Goal: Feedback & Contribution: Leave review/rating

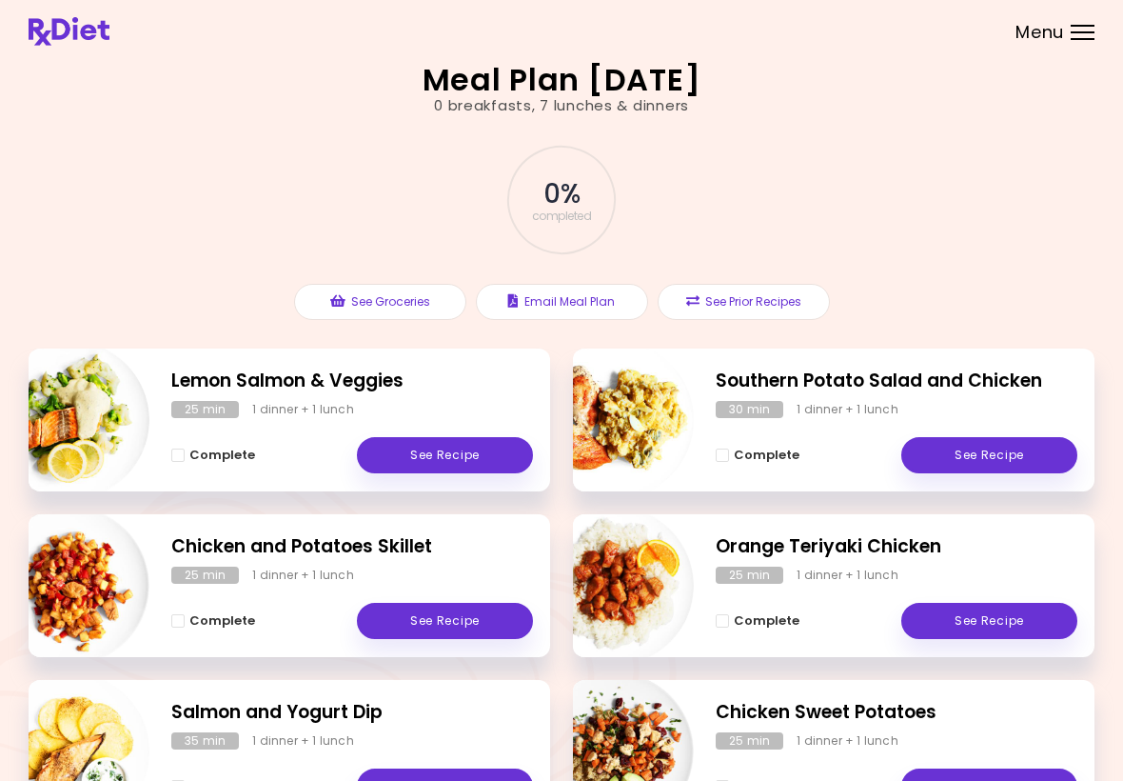
click at [29, 751] on img "Info - Salmon and Yogurt Dip" at bounding box center [70, 751] width 158 height 158
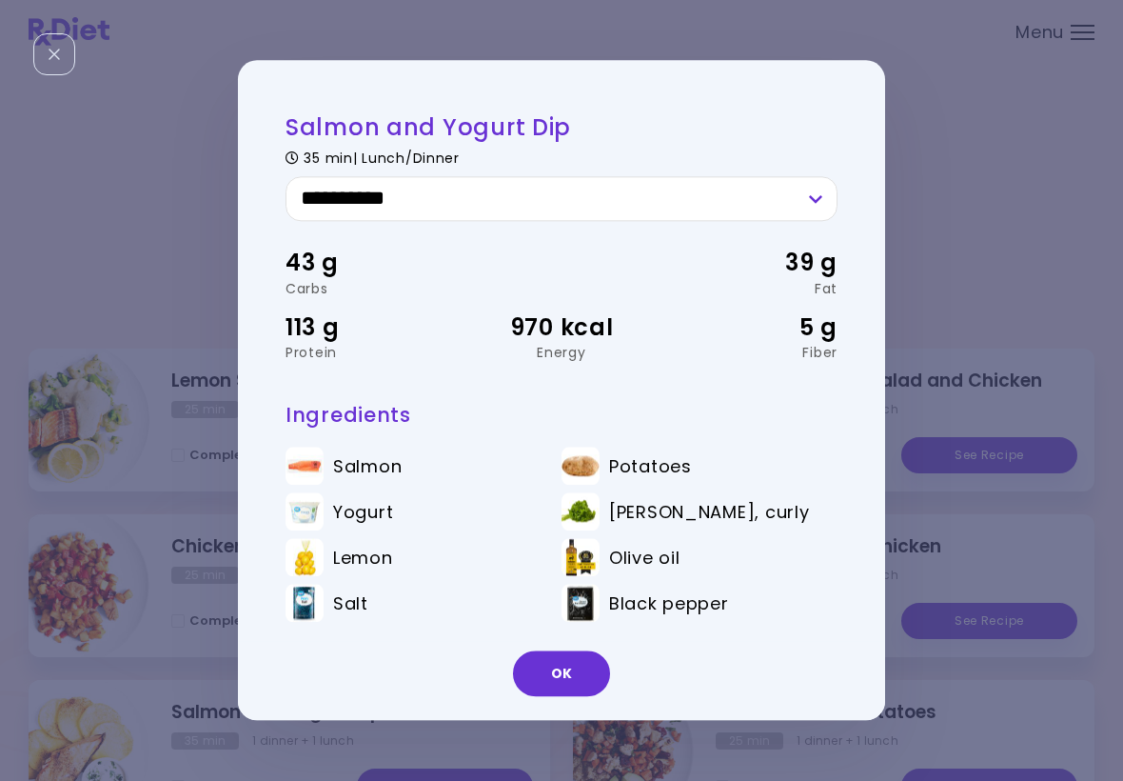
click at [606, 678] on button "OK" at bounding box center [561, 674] width 97 height 46
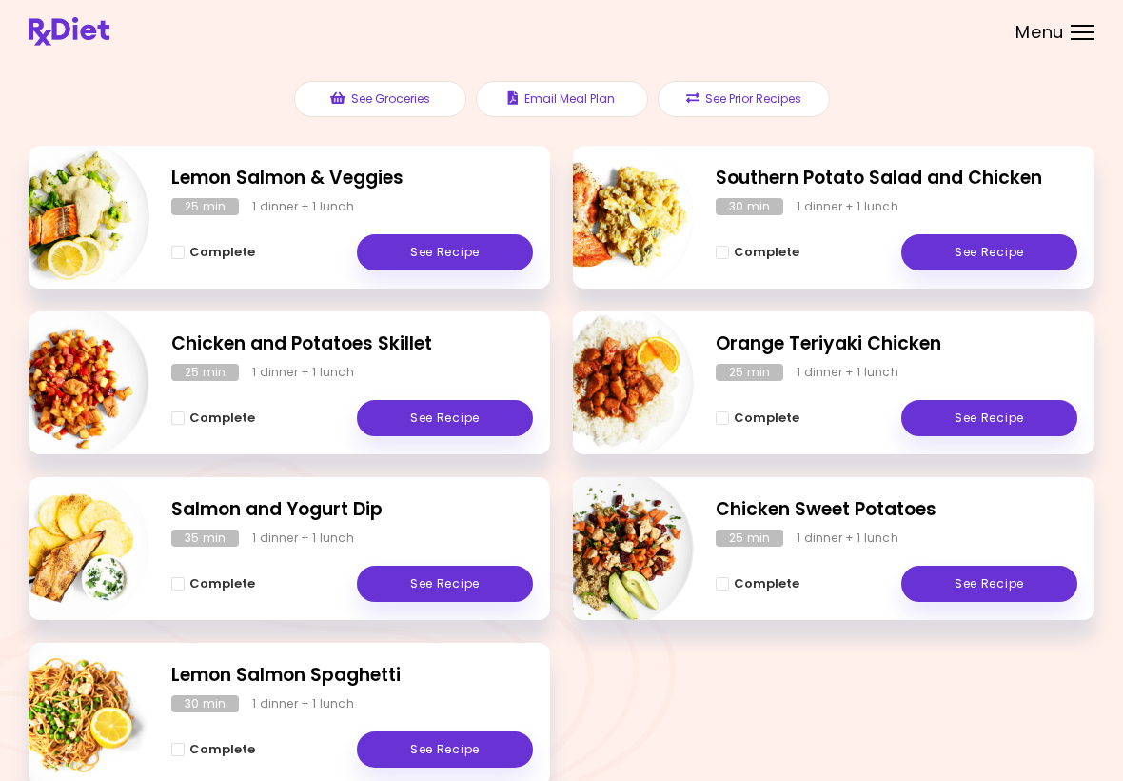
scroll to position [203, 0]
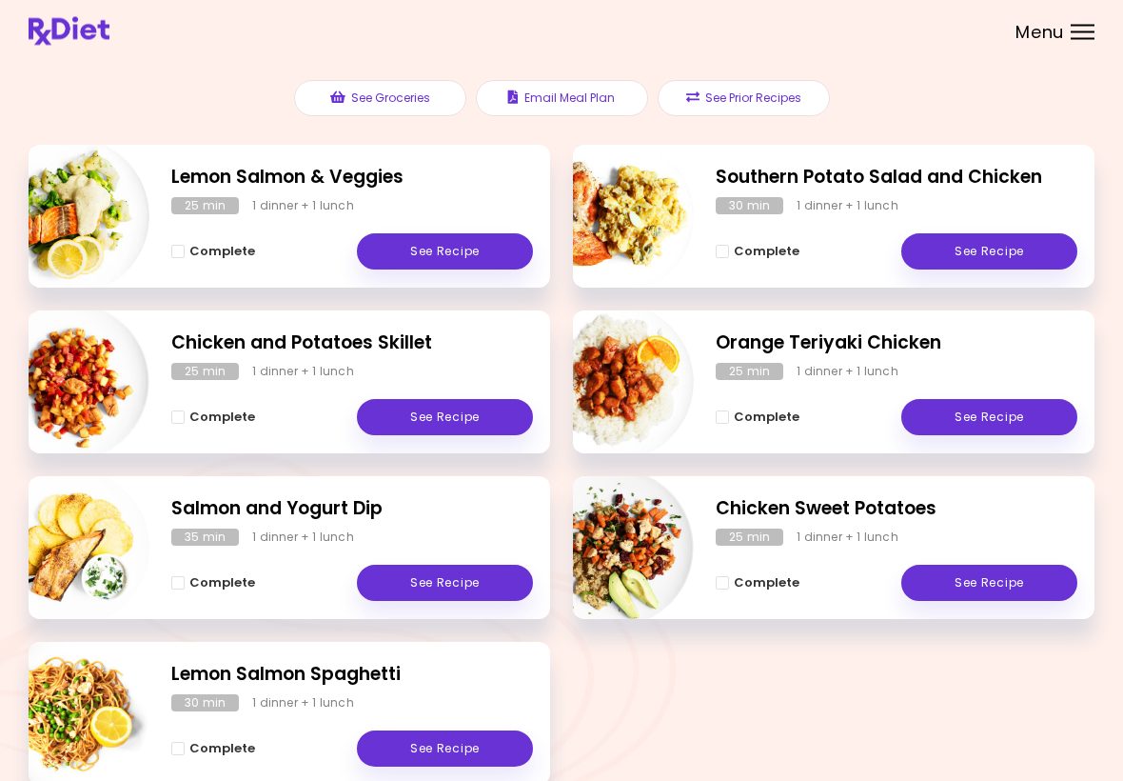
click at [987, 250] on link "See Recipe" at bounding box center [990, 252] width 176 height 36
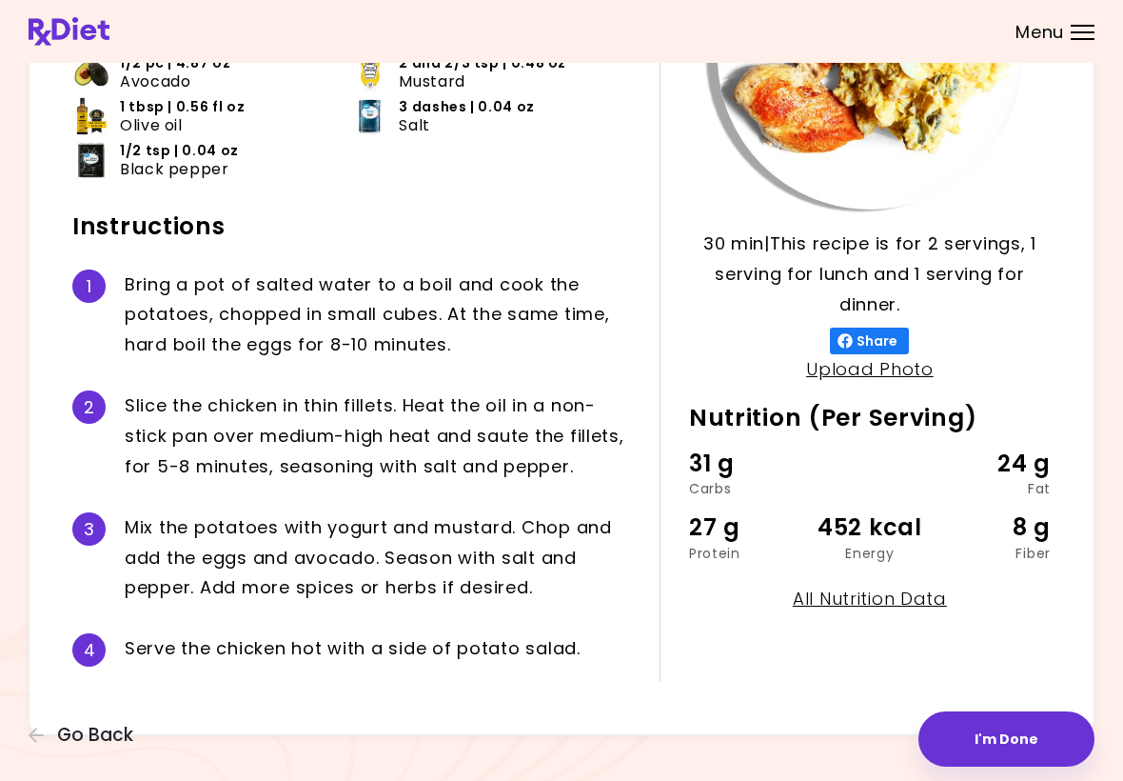
scroll to position [268, 0]
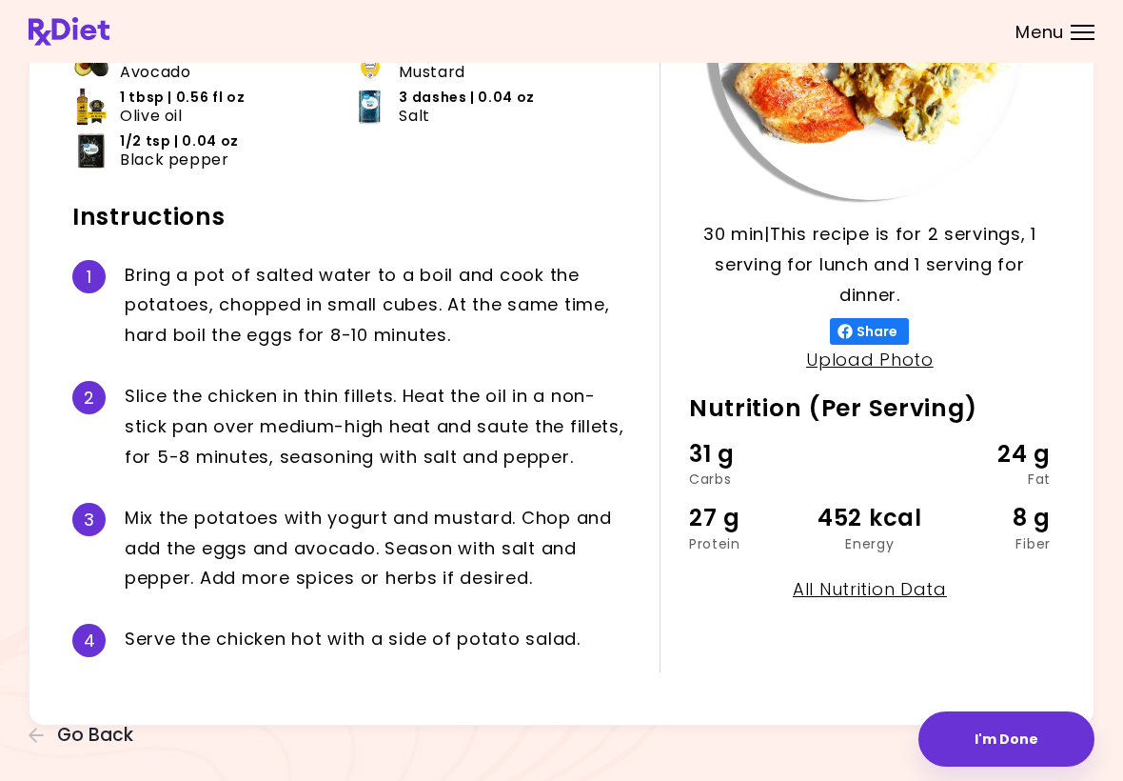
click at [1016, 745] on button "I'm Done" at bounding box center [1007, 738] width 176 height 55
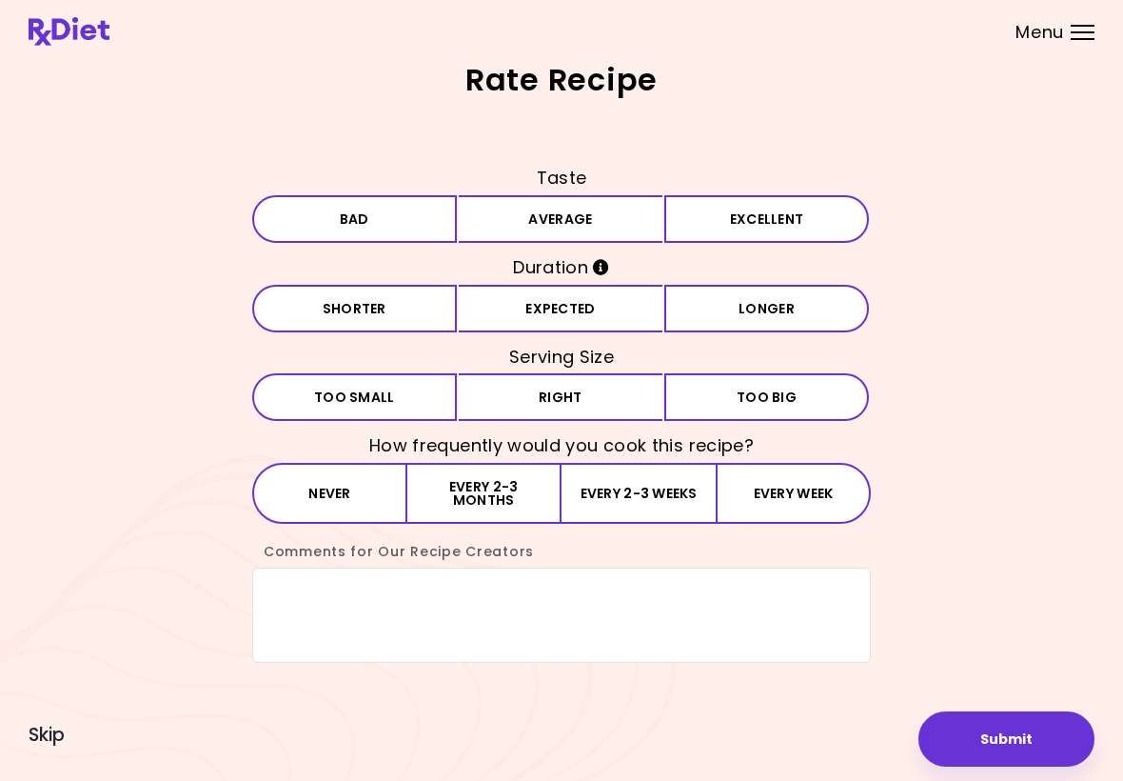
click at [638, 223] on button "Average" at bounding box center [561, 219] width 205 height 48
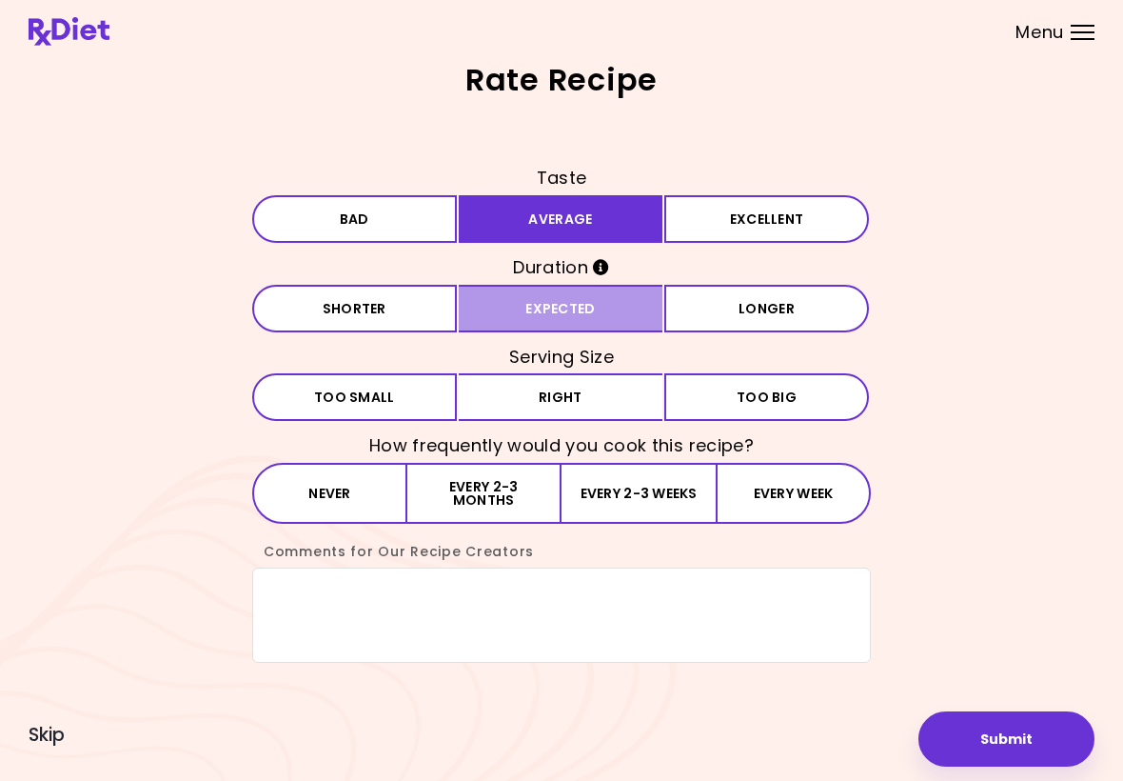
click at [620, 306] on button "Expected" at bounding box center [561, 309] width 205 height 48
click at [629, 398] on button "Right" at bounding box center [561, 397] width 205 height 48
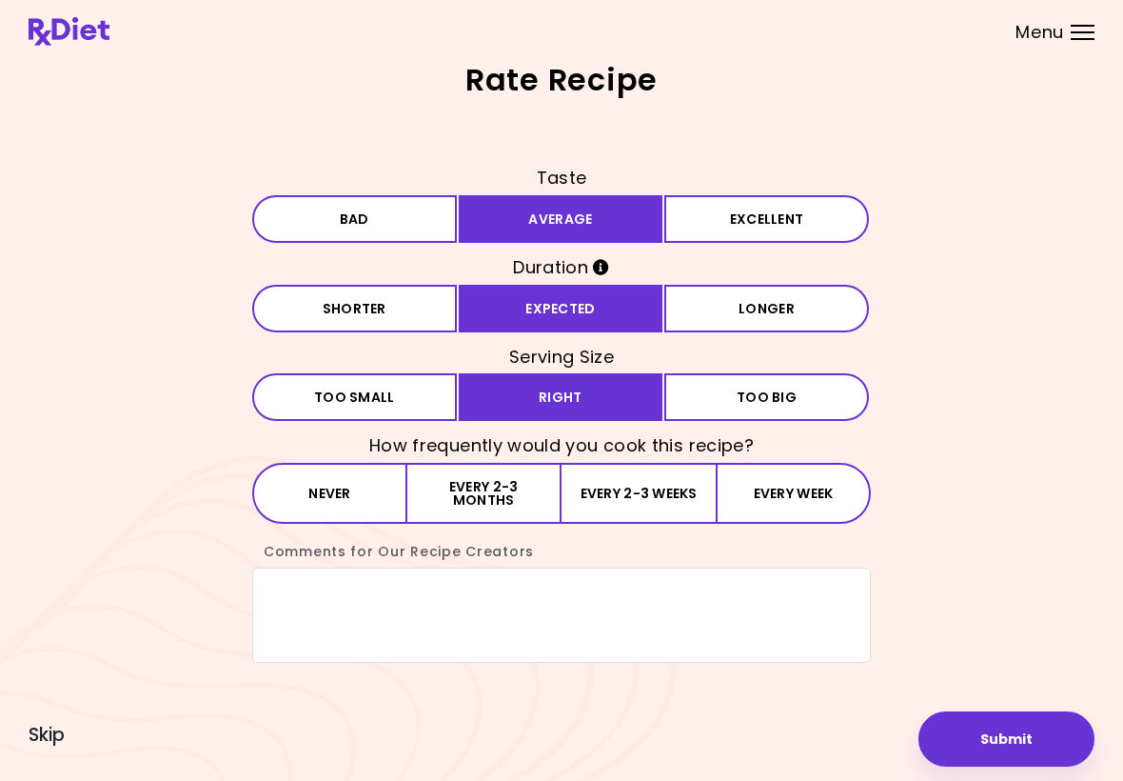
click at [541, 499] on button "Every 2-3 months" at bounding box center [484, 493] width 154 height 61
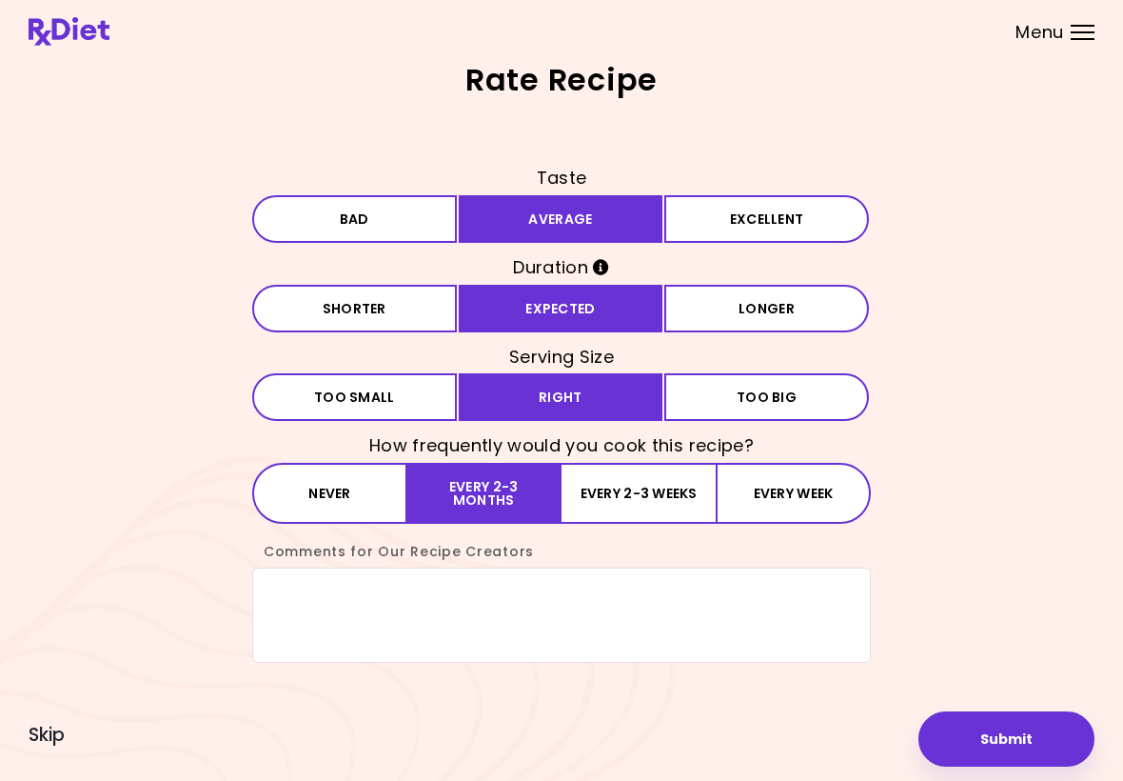
click at [995, 743] on button "Submit" at bounding box center [1007, 738] width 176 height 55
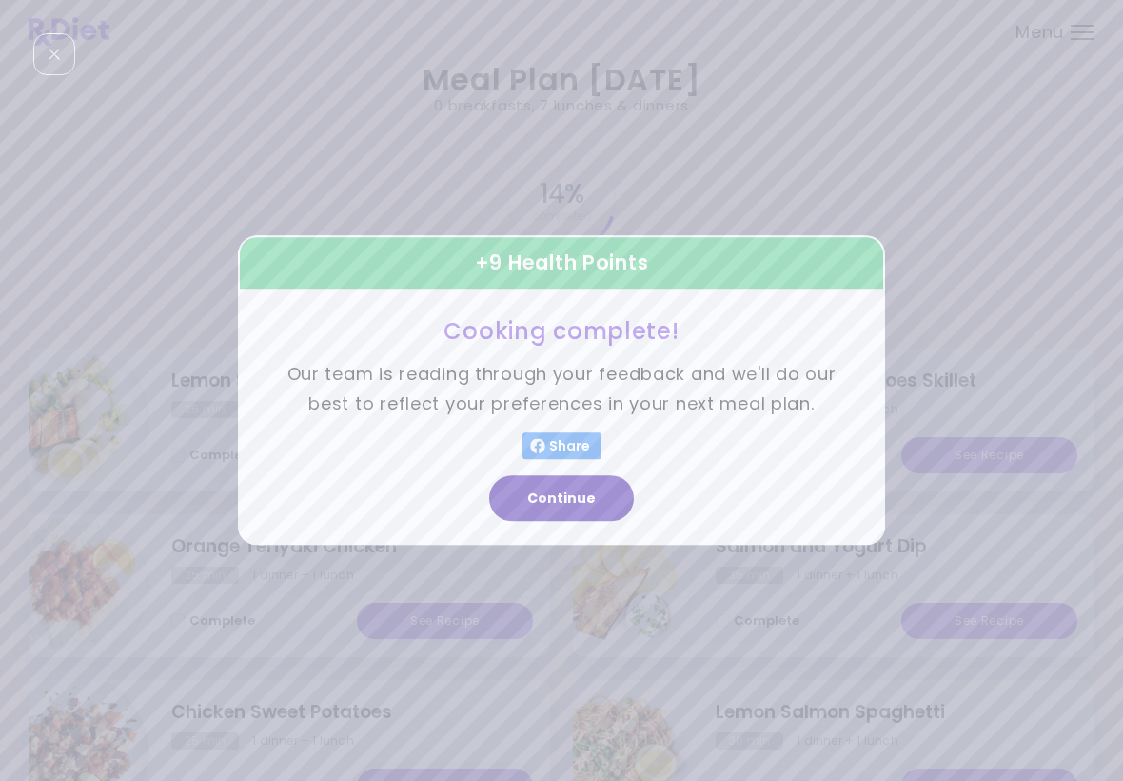
click at [614, 504] on button "Continue" at bounding box center [561, 499] width 145 height 46
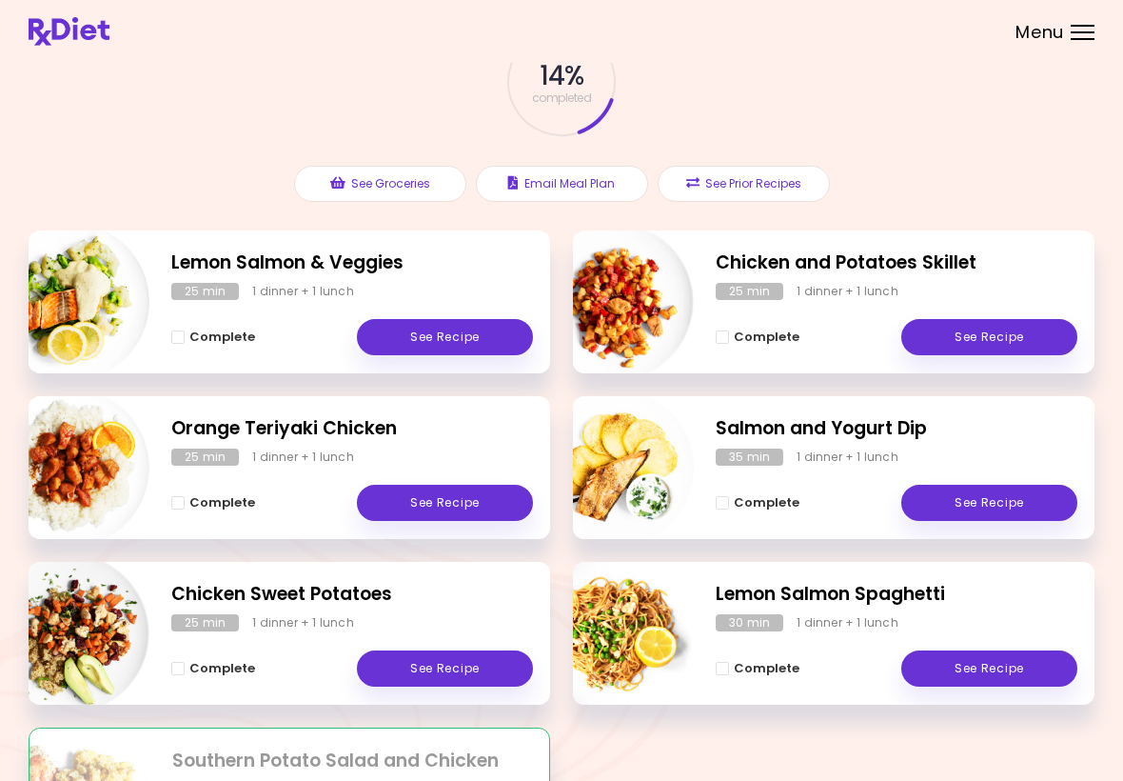
scroll to position [129, 0]
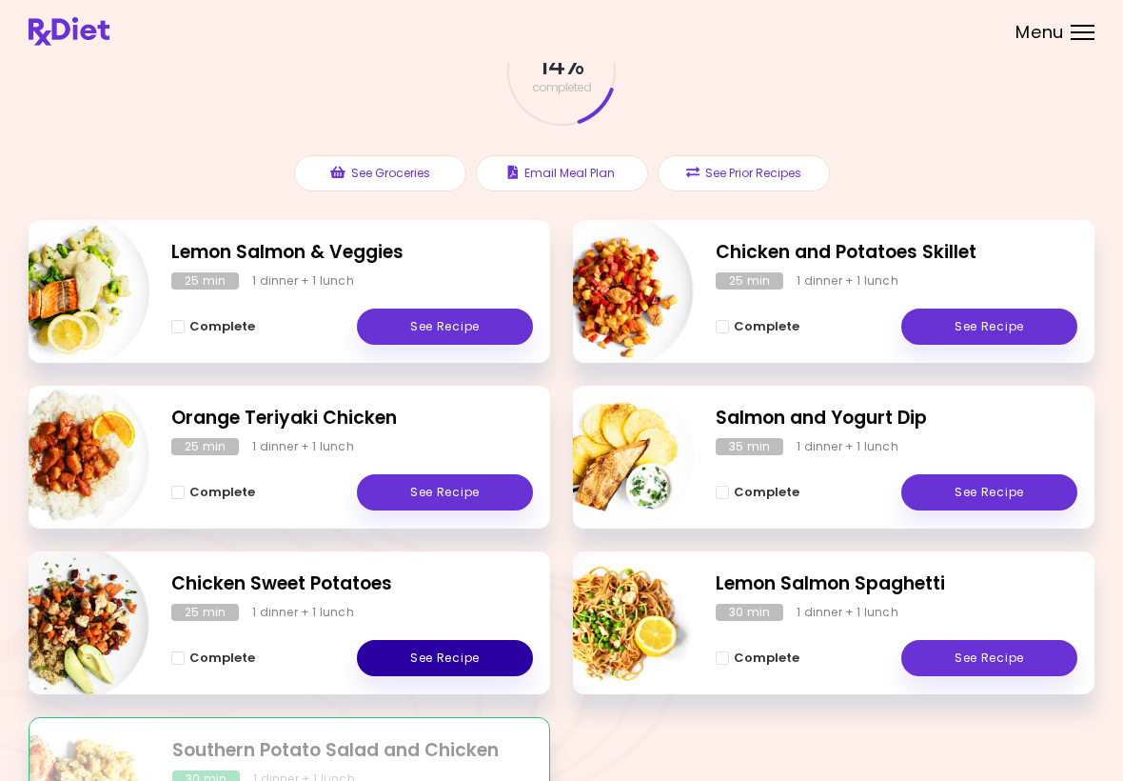
click at [476, 652] on link "See Recipe" at bounding box center [445, 658] width 176 height 36
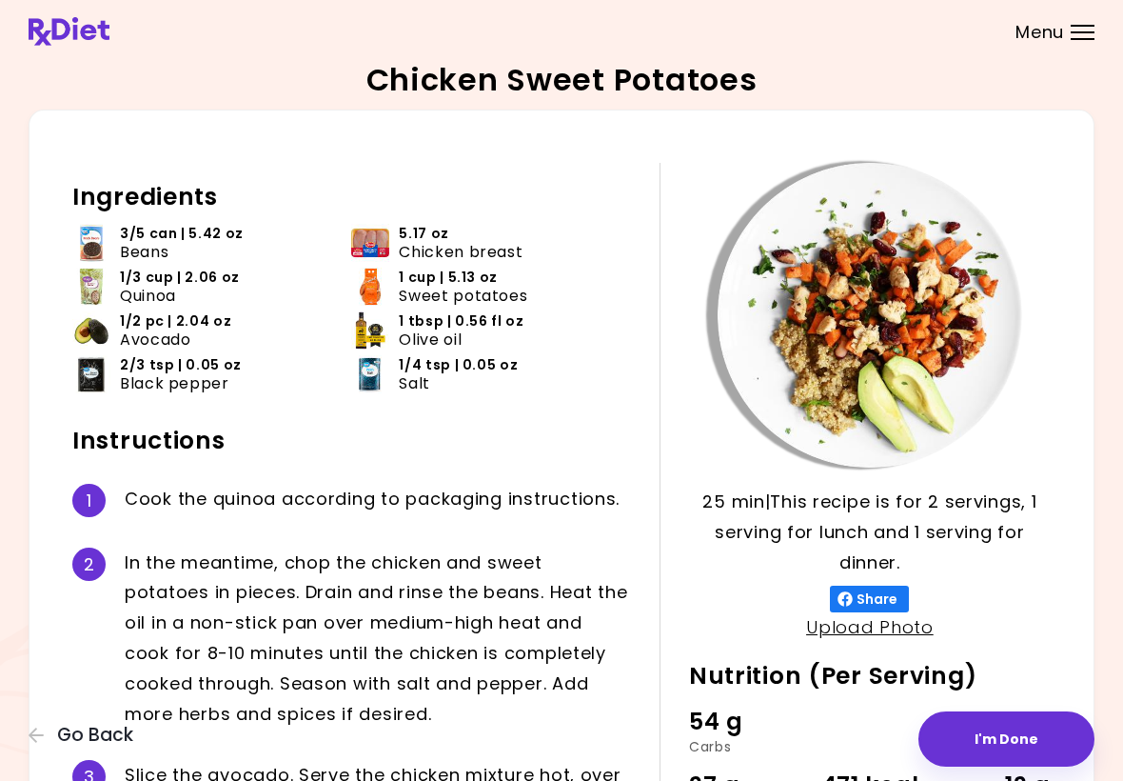
click at [68, 740] on span "Go Back" at bounding box center [95, 735] width 76 height 21
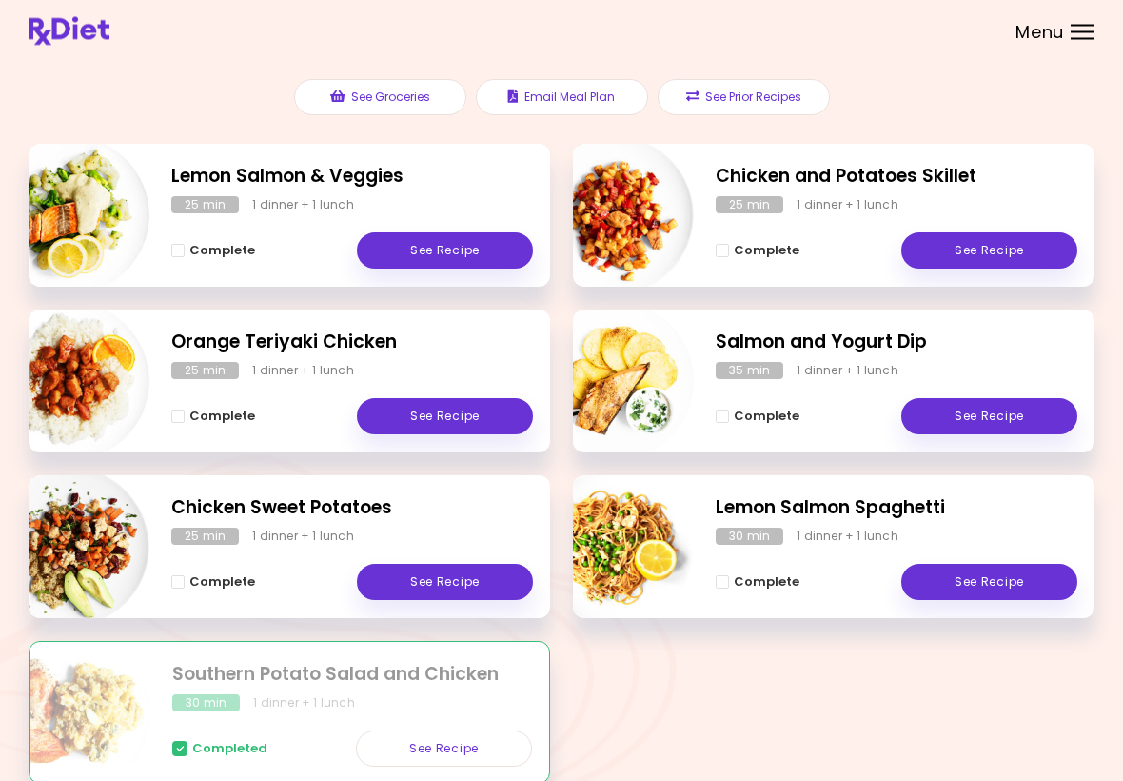
scroll to position [205, 0]
click at [1001, 581] on link "See Recipe" at bounding box center [990, 582] width 176 height 36
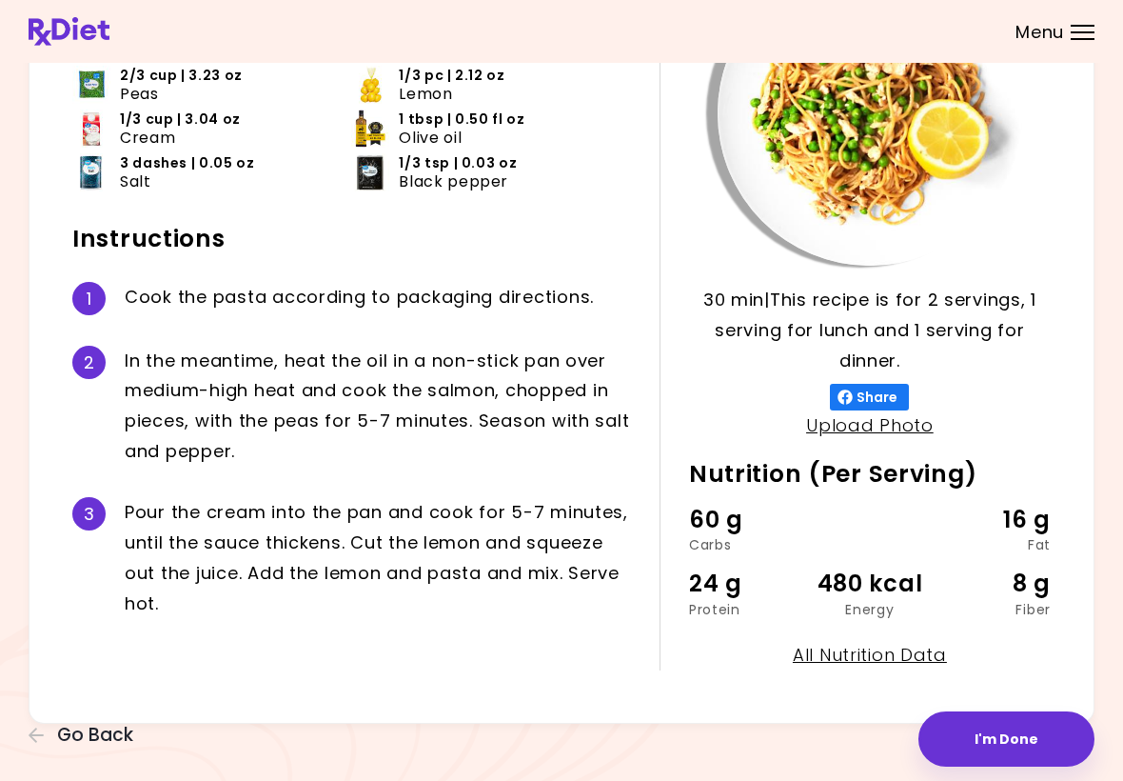
scroll to position [203, 0]
click at [1014, 744] on button "I'm Done" at bounding box center [1007, 738] width 176 height 55
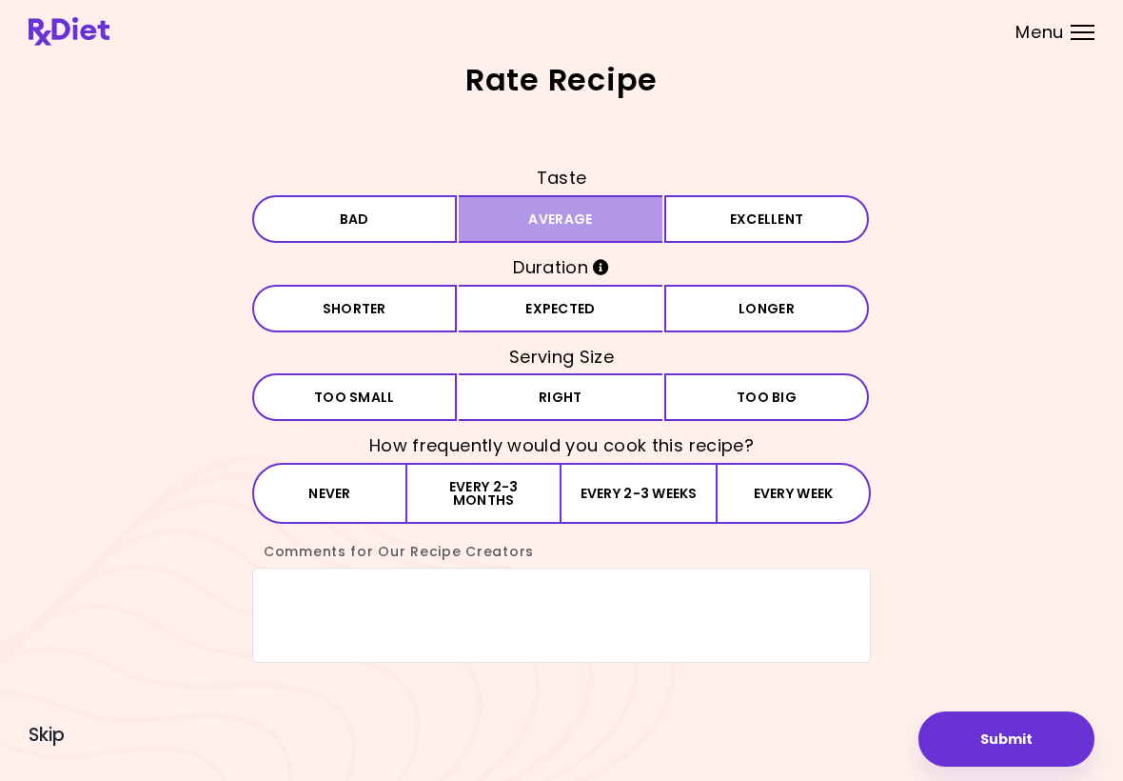
click at [610, 216] on button "Average" at bounding box center [561, 219] width 205 height 48
click at [618, 297] on button "Expected" at bounding box center [561, 309] width 205 height 48
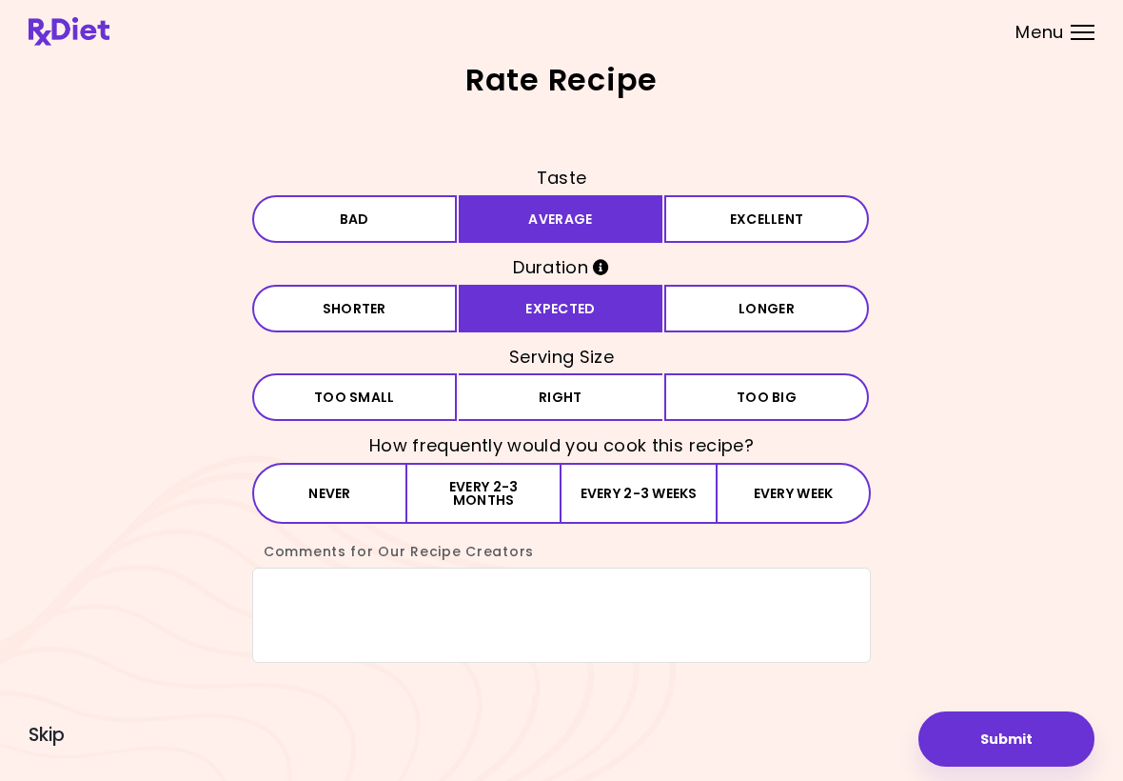
click at [600, 396] on button "Right" at bounding box center [561, 397] width 205 height 48
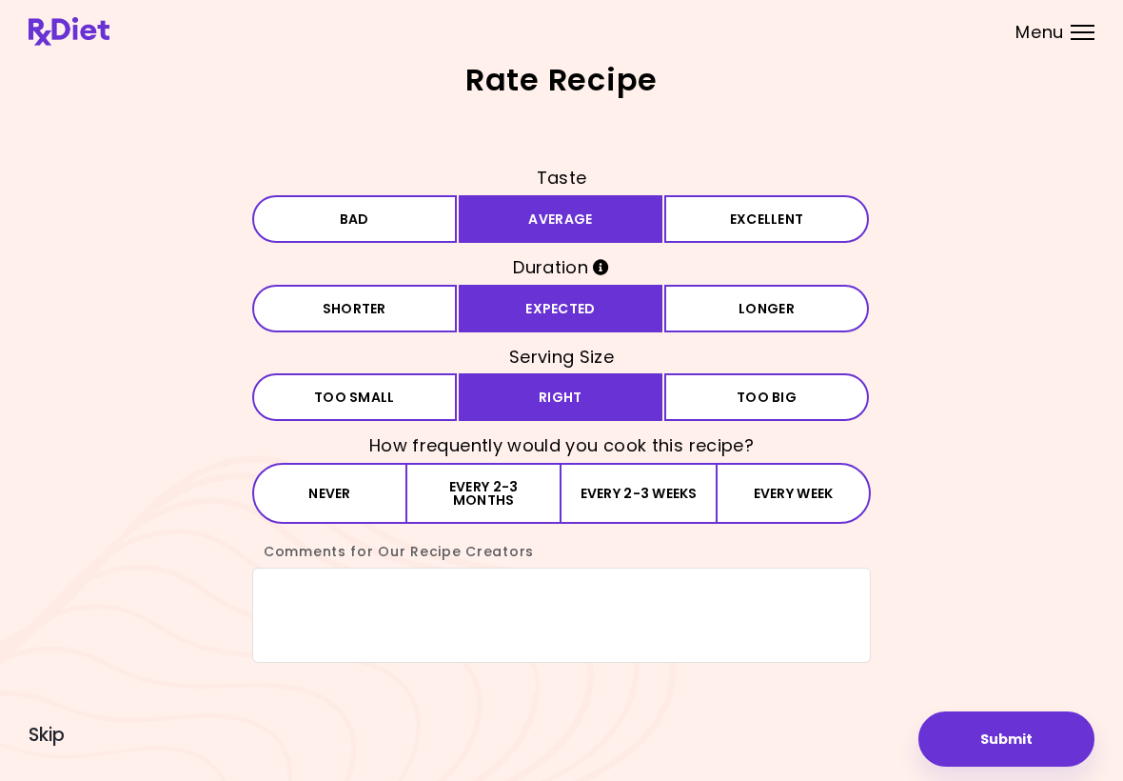
click at [546, 495] on button "Every 2-3 months" at bounding box center [484, 493] width 154 height 61
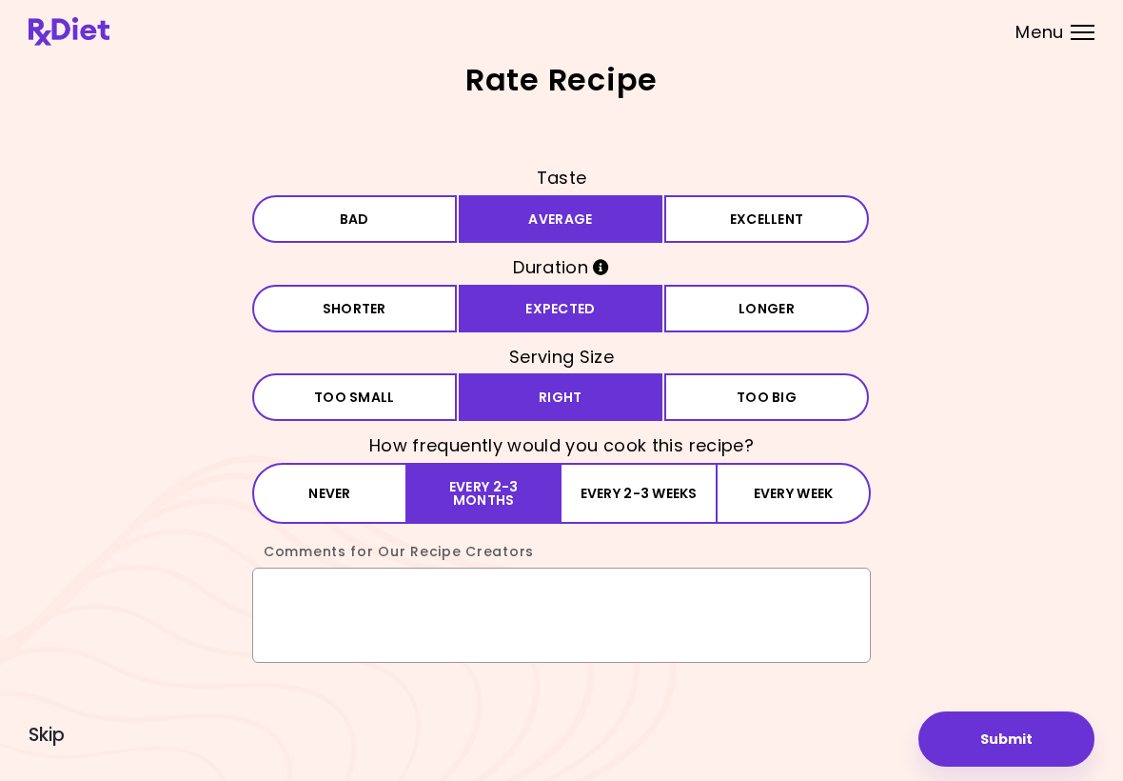
click at [336, 601] on textarea "Comments for Our Recipe Creators" at bounding box center [561, 614] width 619 height 95
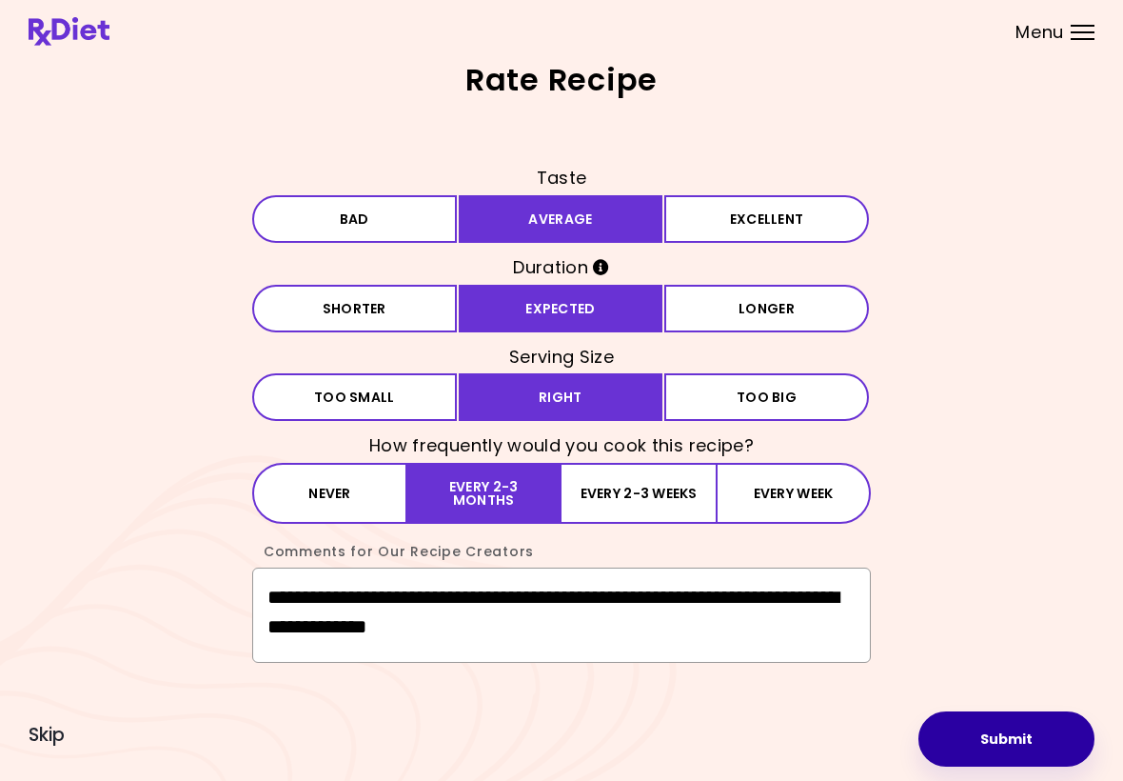
type textarea "**********"
click at [1014, 760] on button "Submit" at bounding box center [1007, 738] width 176 height 55
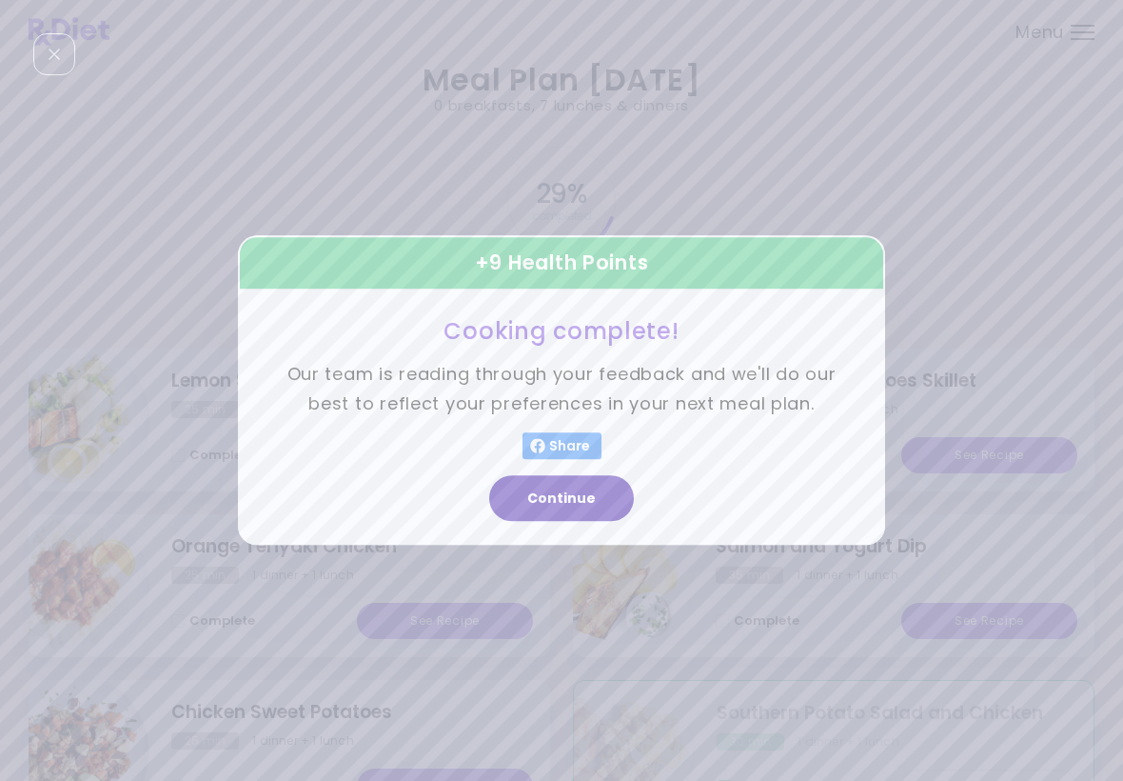
click at [597, 516] on button "Continue" at bounding box center [561, 499] width 145 height 46
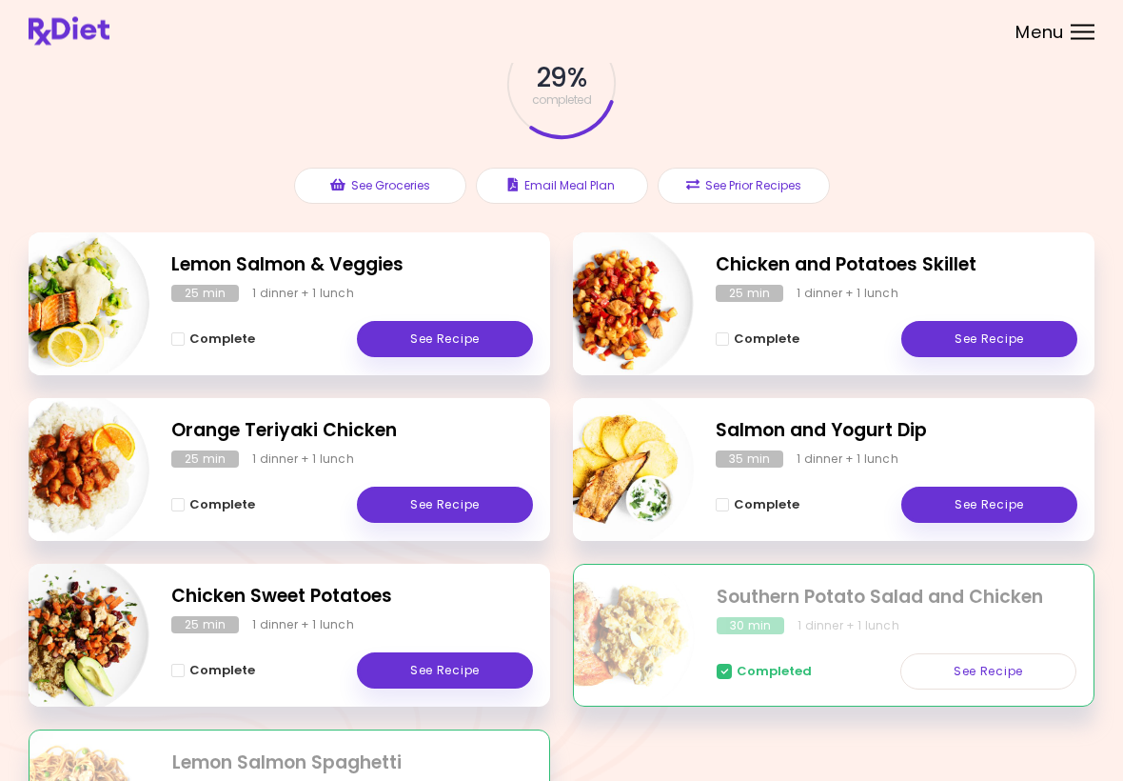
scroll to position [108, 0]
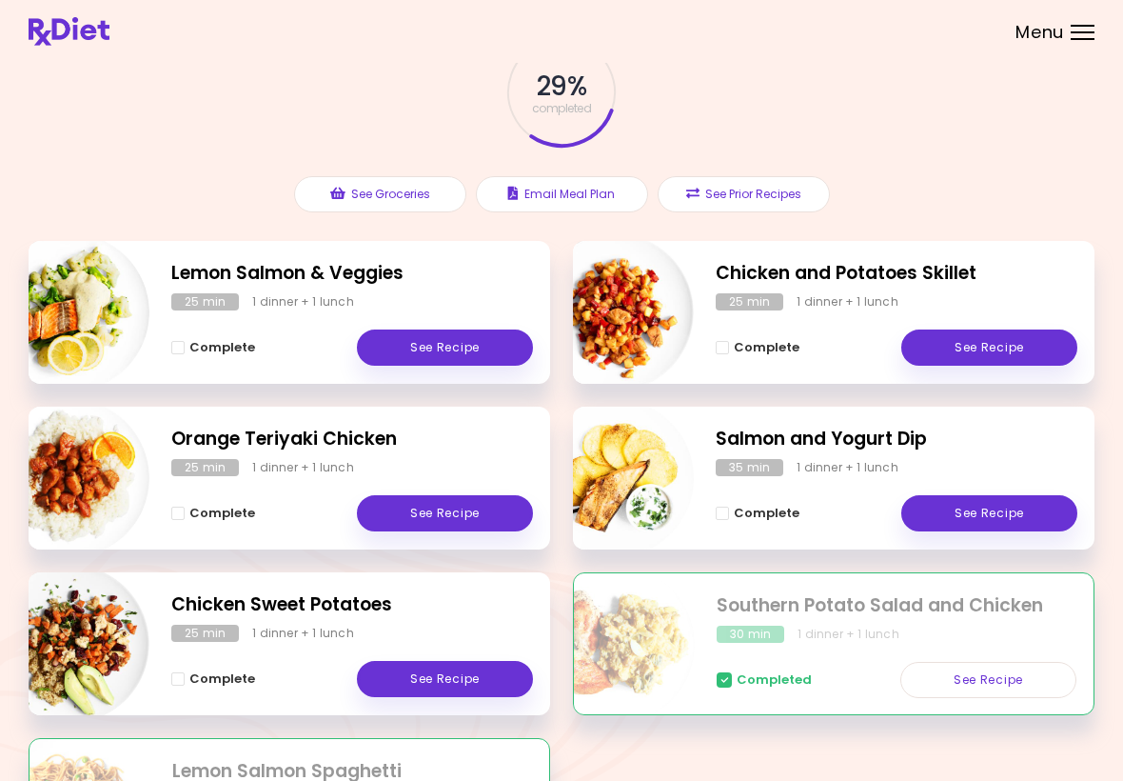
click at [1009, 349] on link "See Recipe" at bounding box center [990, 347] width 176 height 36
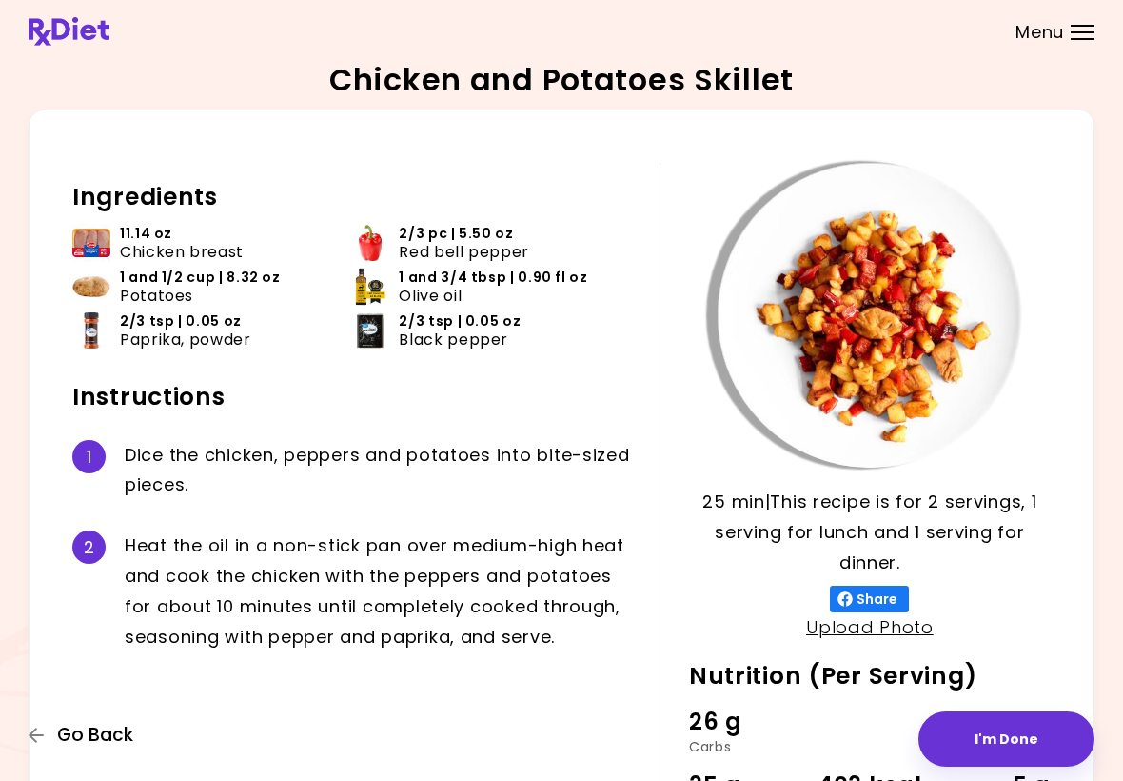
click at [79, 736] on span "Go Back" at bounding box center [95, 735] width 76 height 21
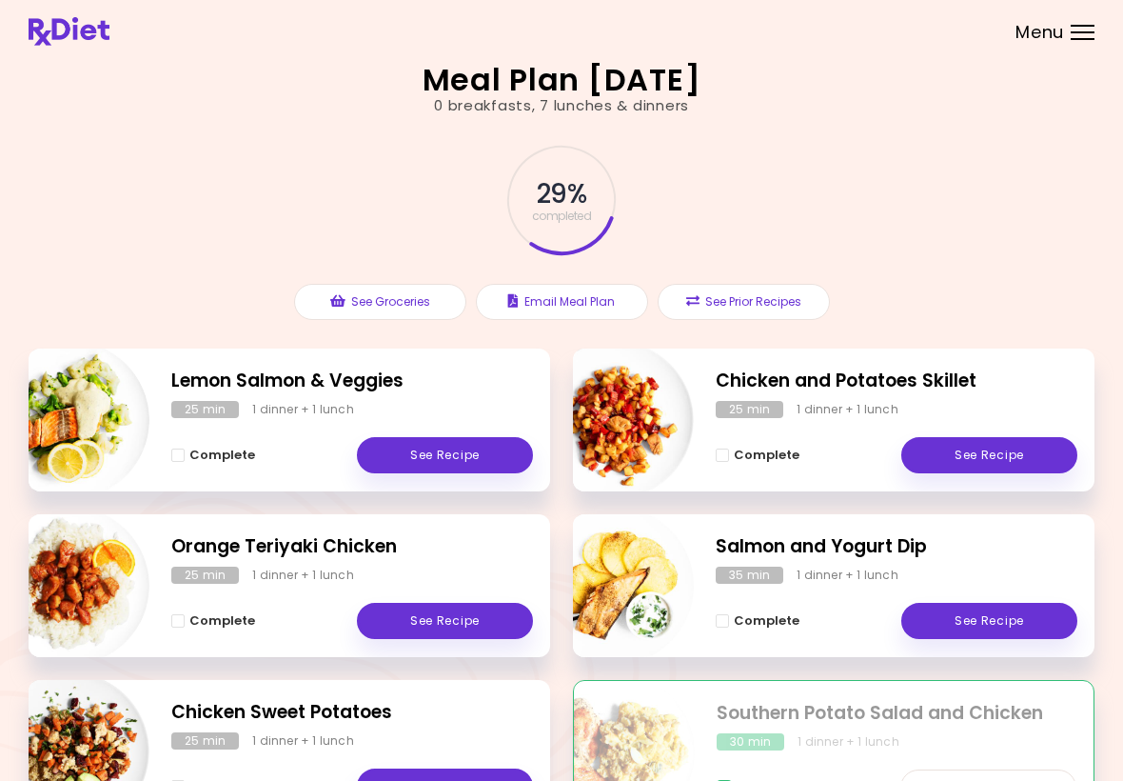
click at [1014, 622] on link "See Recipe" at bounding box center [990, 621] width 176 height 36
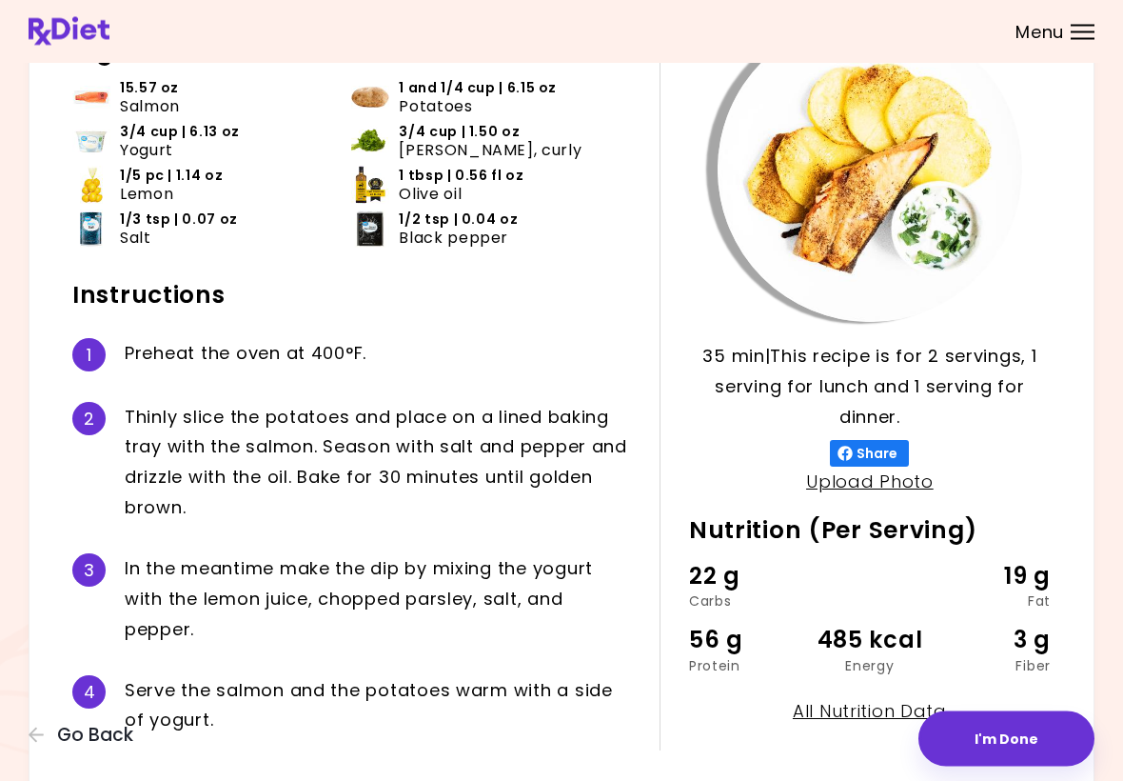
scroll to position [136, 0]
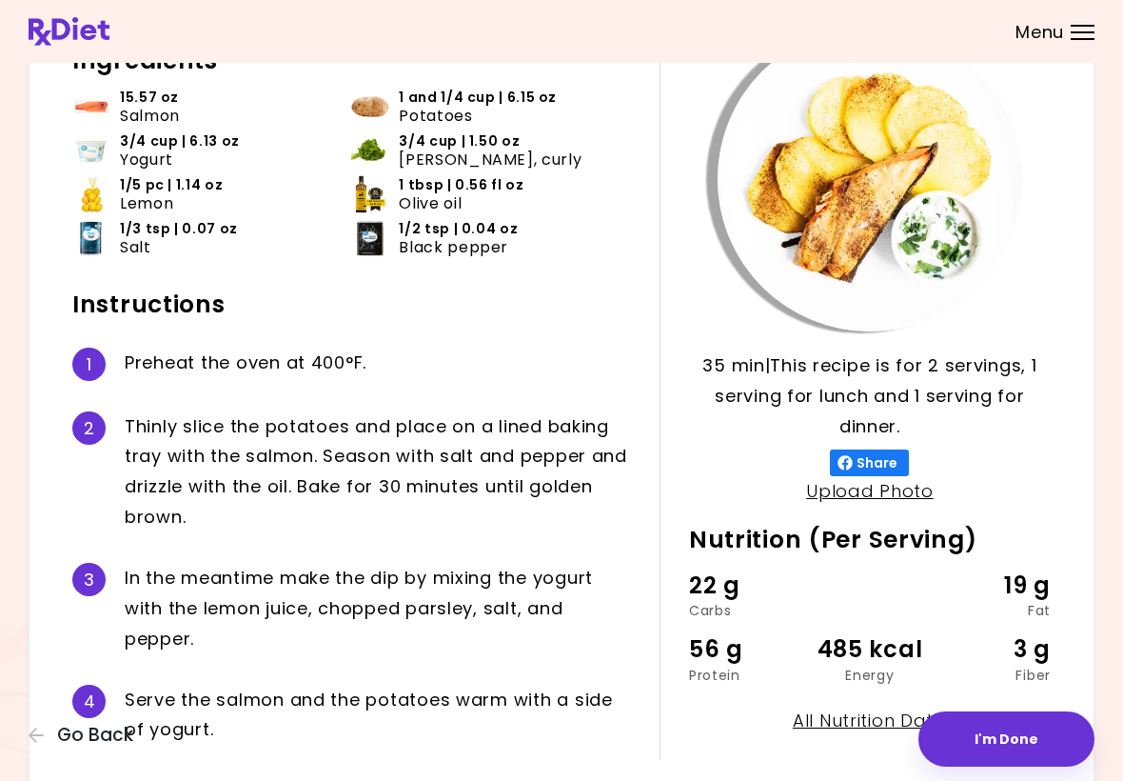
click at [1026, 740] on button "I'm Done" at bounding box center [1007, 738] width 176 height 55
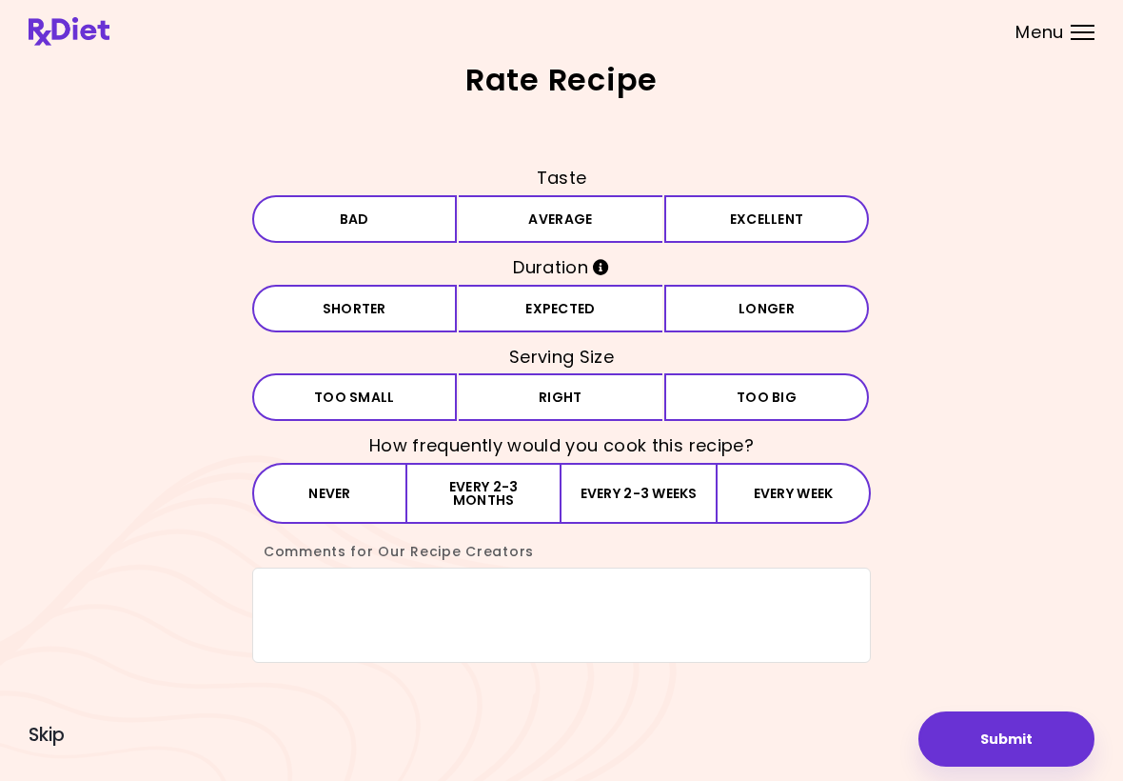
click at [641, 229] on button "Average" at bounding box center [561, 219] width 205 height 48
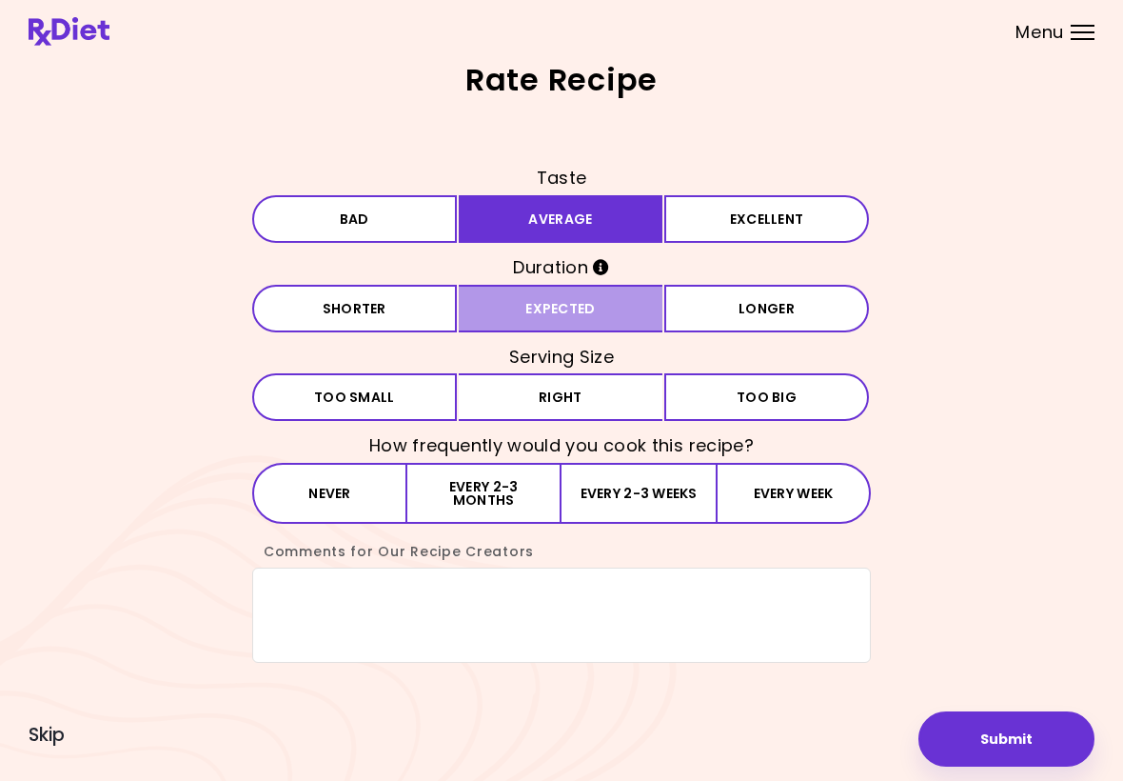
click at [631, 311] on button "Expected" at bounding box center [561, 309] width 205 height 48
click at [636, 406] on button "Right" at bounding box center [561, 397] width 205 height 48
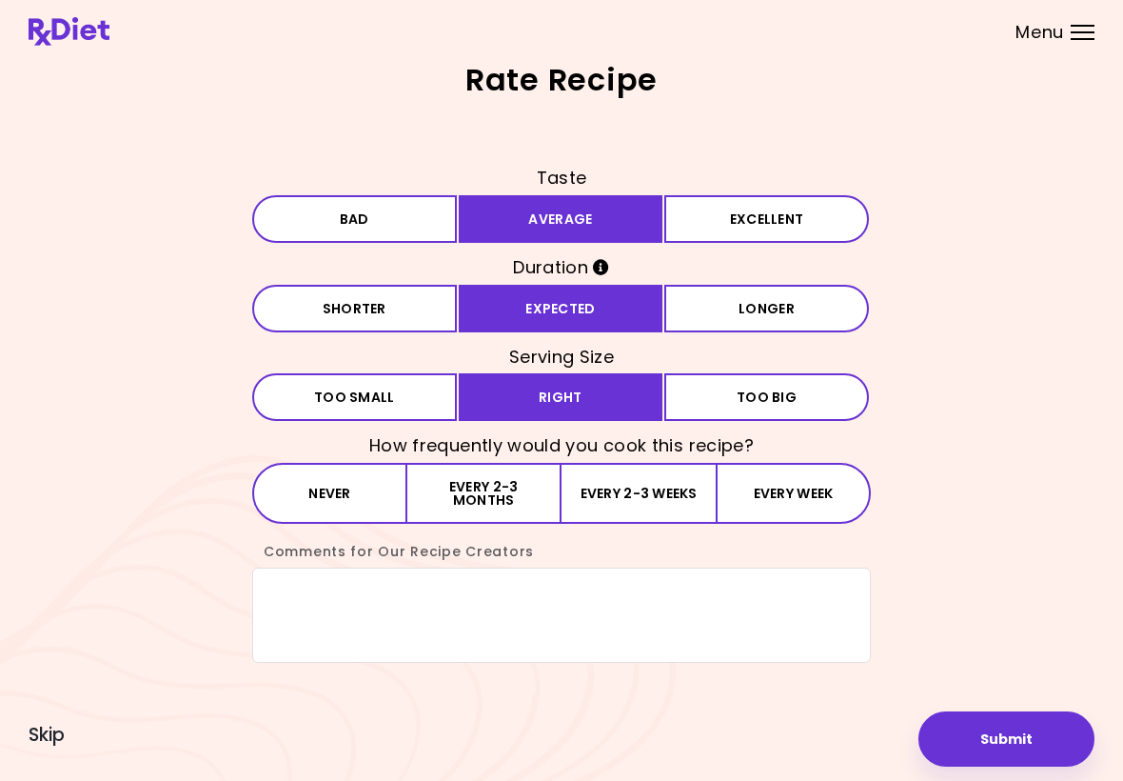
click at [554, 500] on button "Every 2-3 months" at bounding box center [484, 493] width 154 height 61
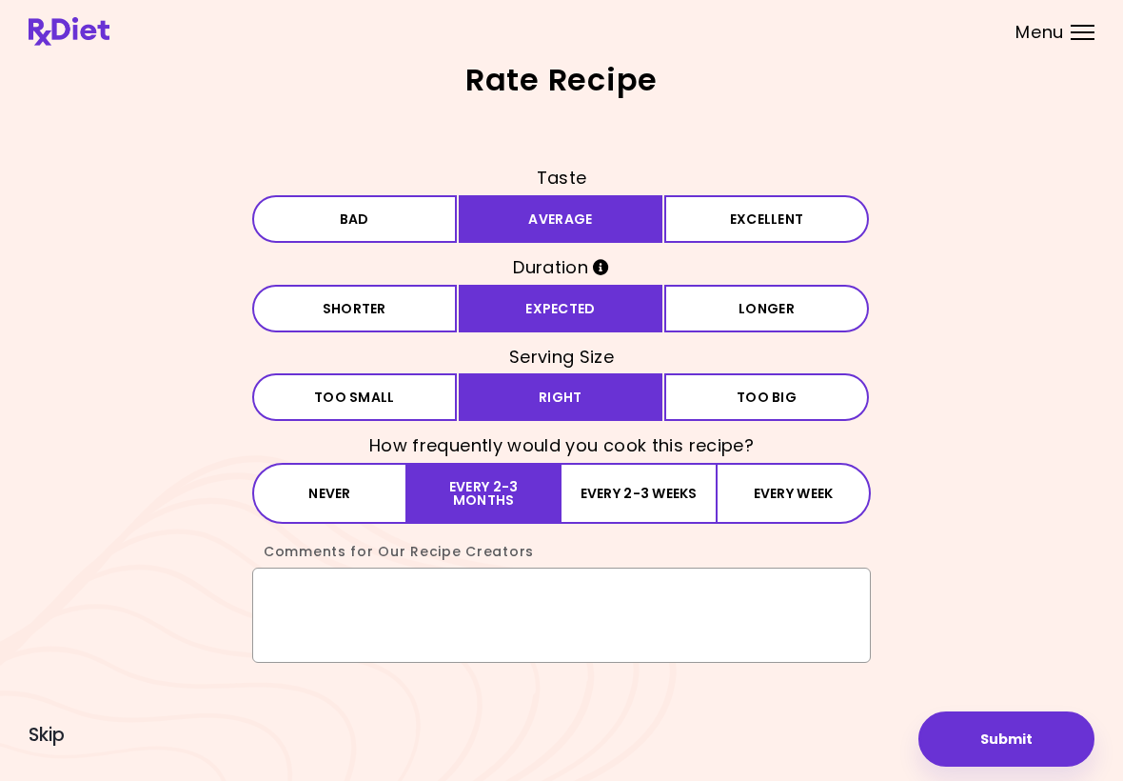
click at [325, 599] on textarea "Comments for Our Recipe Creators" at bounding box center [561, 614] width 619 height 95
click at [978, 490] on div "**********" at bounding box center [562, 413] width 1066 height 500
click at [972, 390] on div "**********" at bounding box center [562, 413] width 1066 height 500
click at [964, 376] on div "**********" at bounding box center [562, 413] width 1066 height 500
click at [700, 597] on textarea "**********" at bounding box center [561, 614] width 619 height 95
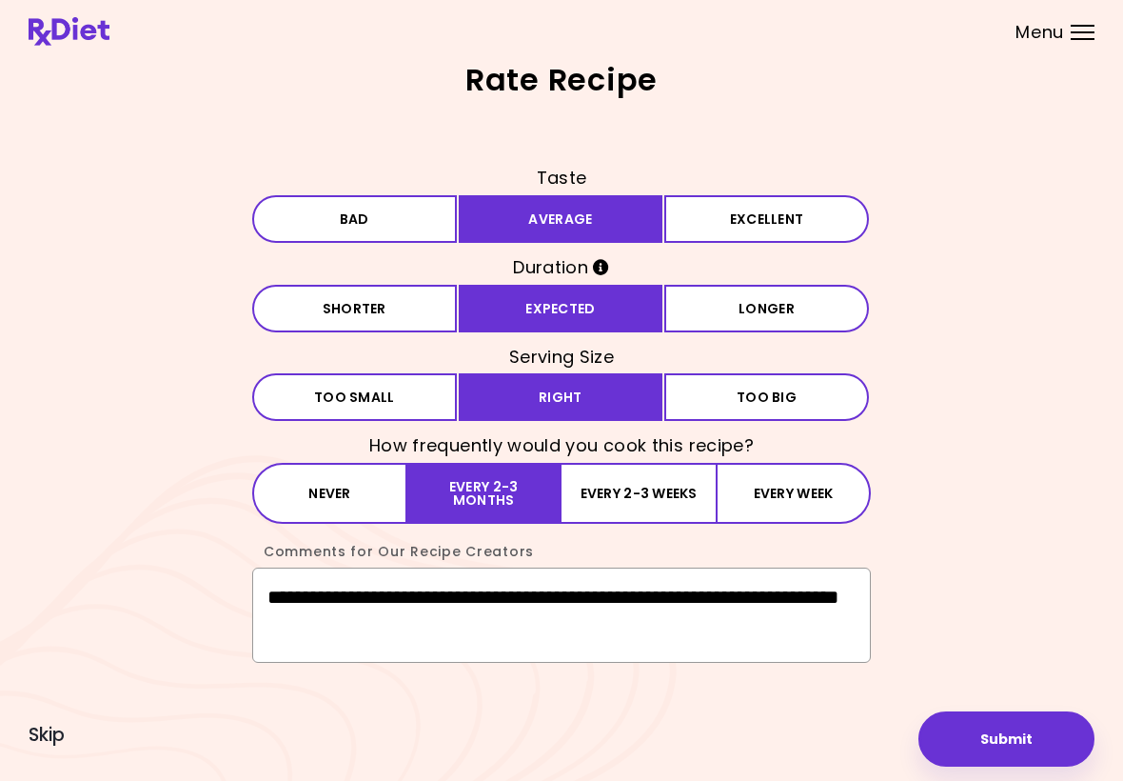
scroll to position [10, 0]
click at [418, 609] on textarea "**********" at bounding box center [561, 614] width 619 height 95
type textarea "**********"
click at [1011, 713] on button "Submit" at bounding box center [1007, 738] width 176 height 55
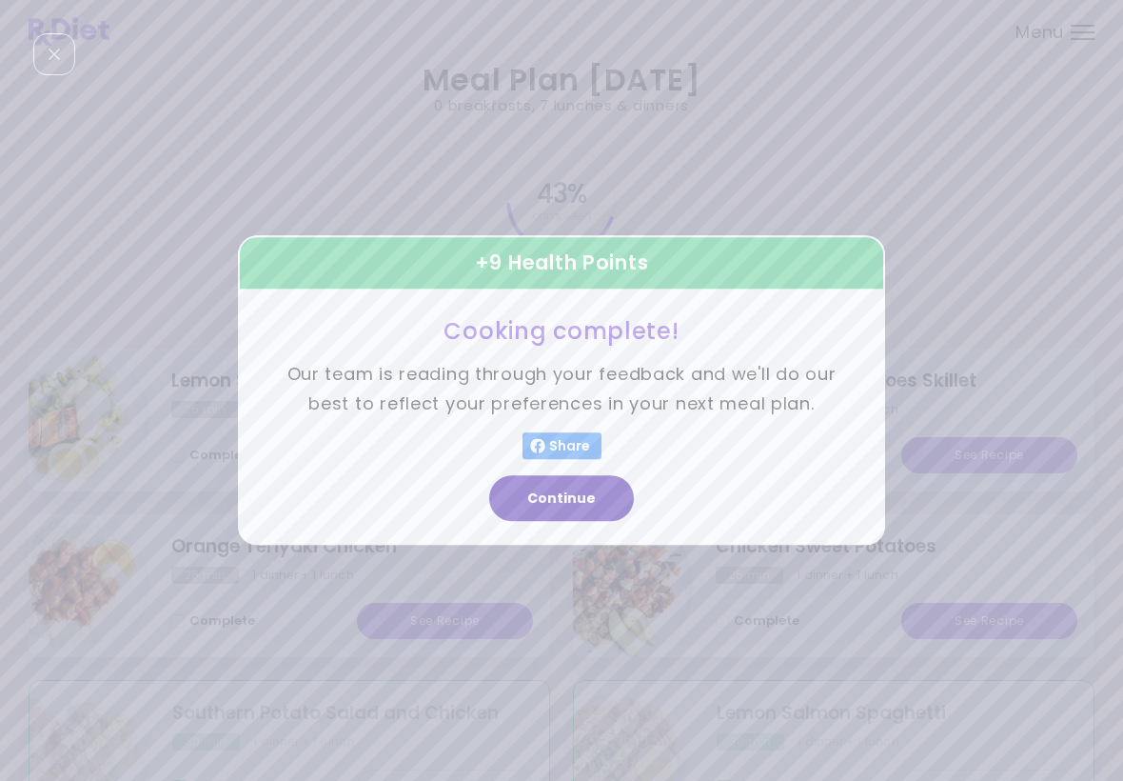
scroll to position [10, 0]
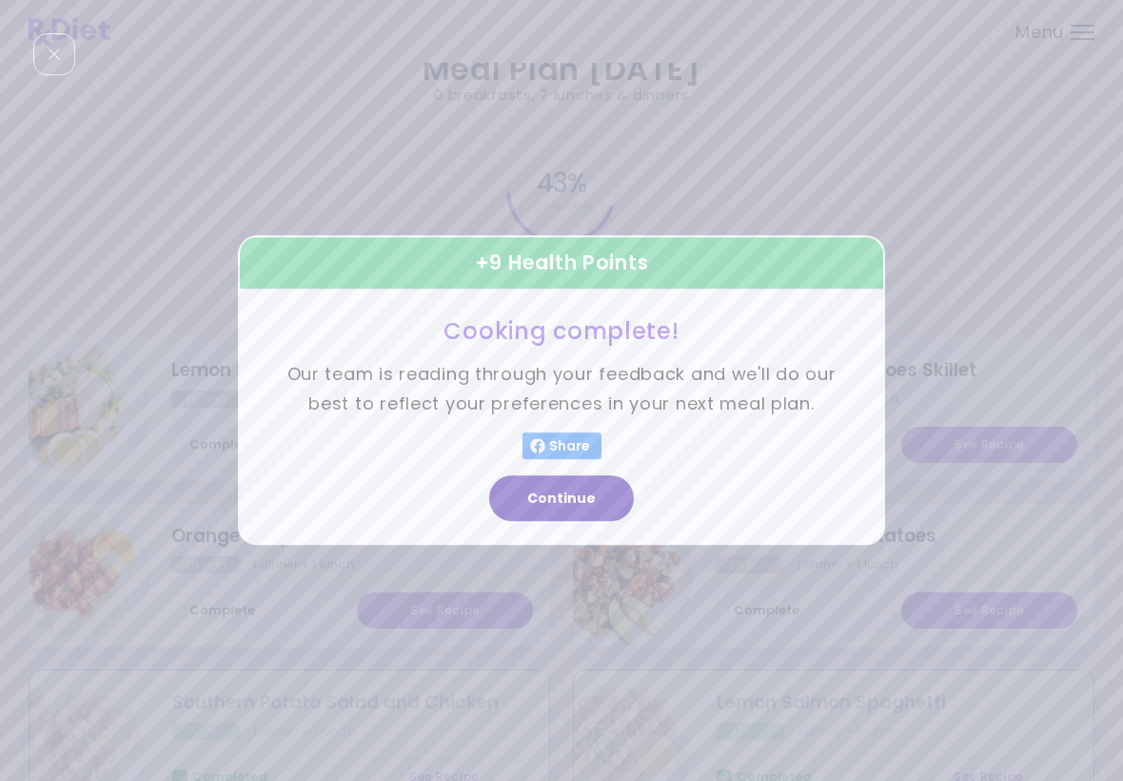
click at [606, 509] on button "Continue" at bounding box center [561, 499] width 145 height 46
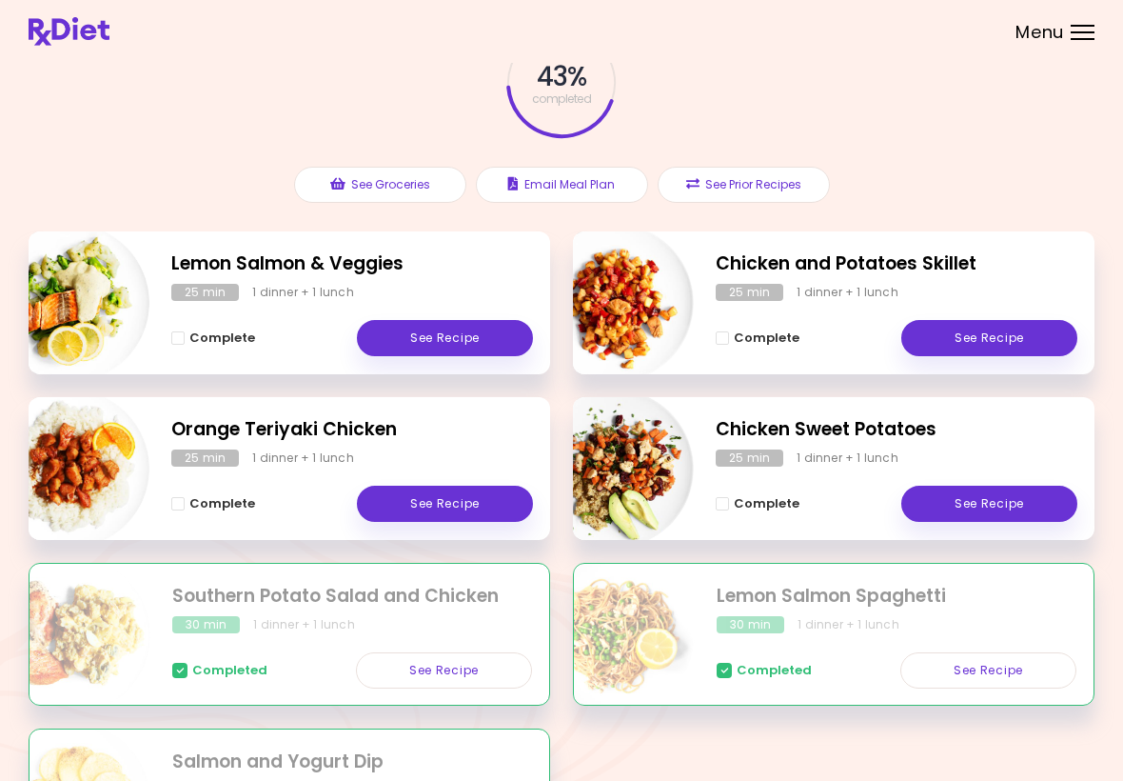
scroll to position [0, 0]
